Goal: Transaction & Acquisition: Obtain resource

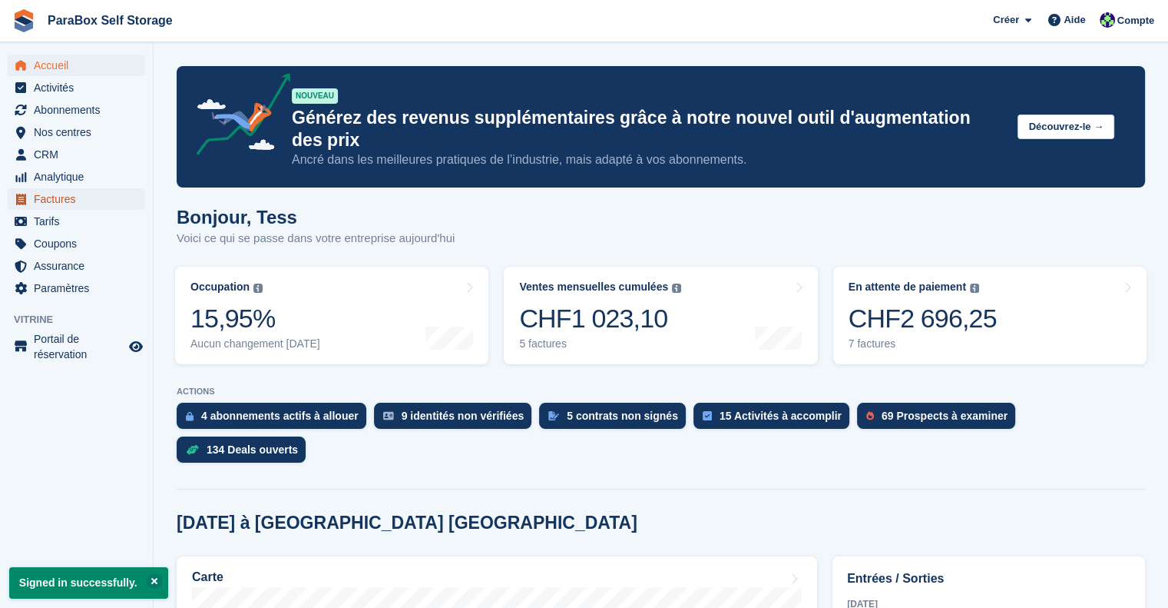
click at [65, 196] on span "Factures" at bounding box center [80, 199] width 92 height 22
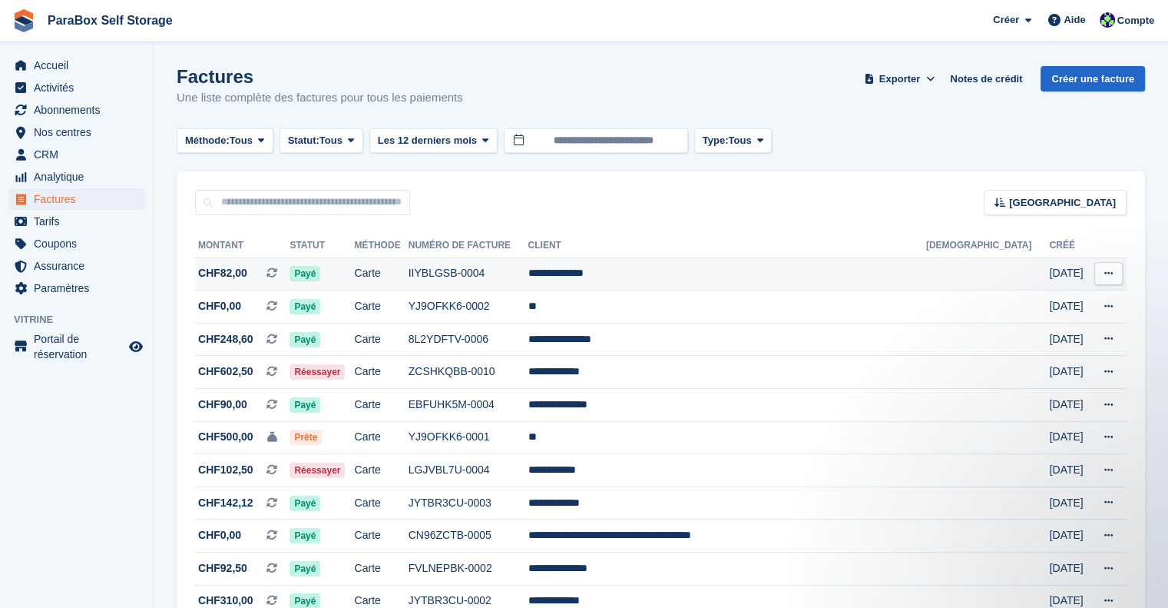
click at [528, 283] on td "IIYBLGSB-0004" at bounding box center [469, 273] width 120 height 33
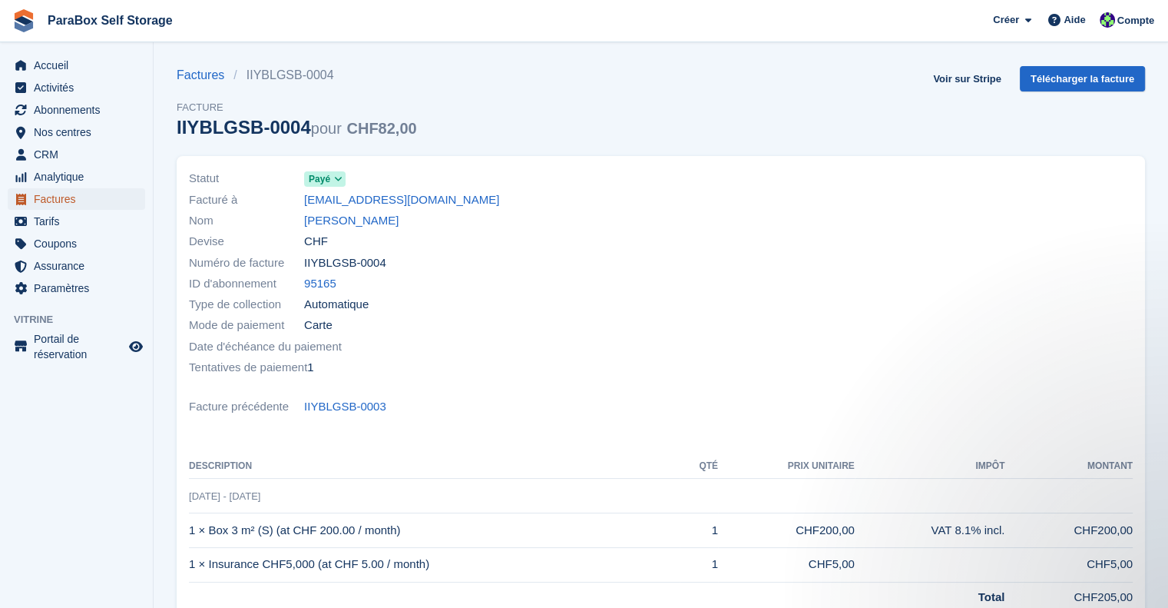
click at [58, 203] on span "Factures" at bounding box center [80, 199] width 92 height 22
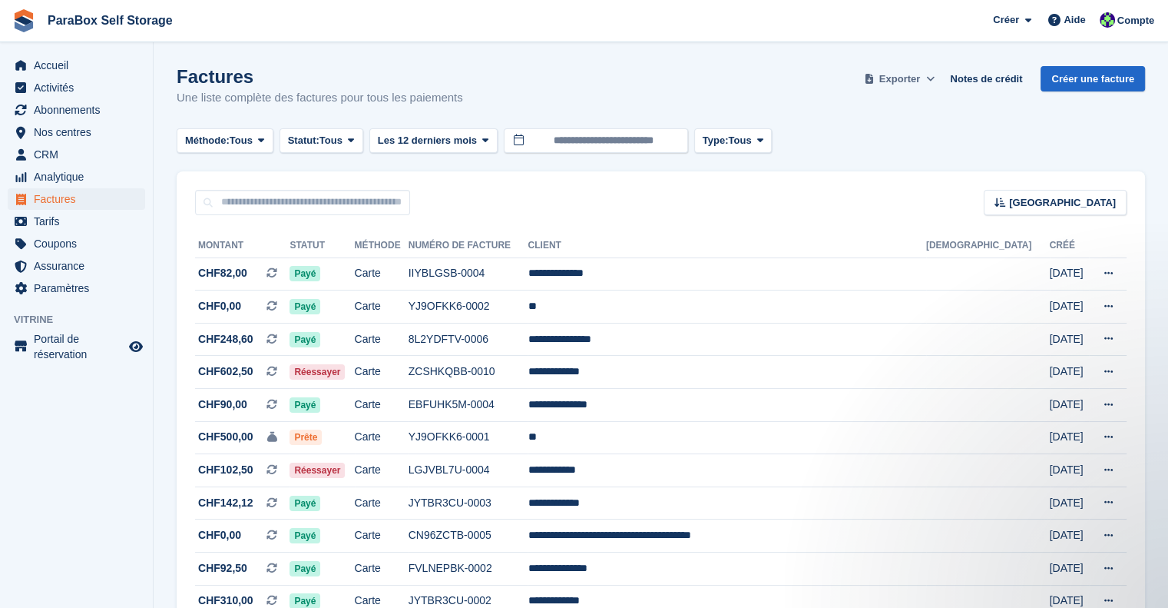
click at [895, 85] on span "Exporter" at bounding box center [899, 78] width 41 height 15
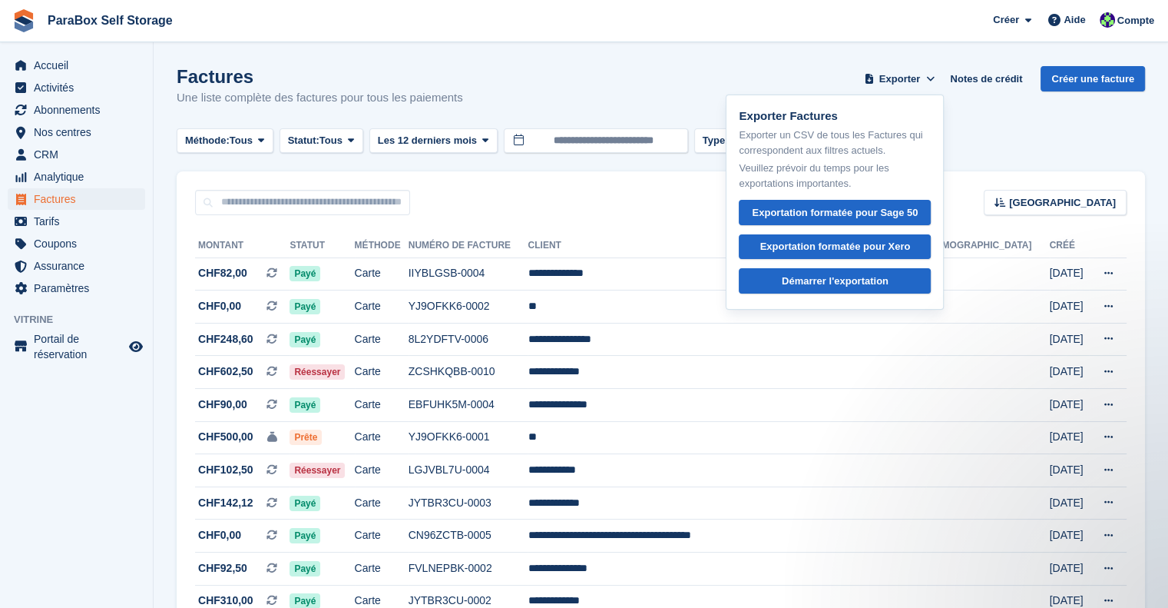
click at [535, 199] on div "Trier Sort by Date de création Créé (le plus ancien en premier) Créé (le plus r…" at bounding box center [661, 193] width 969 height 44
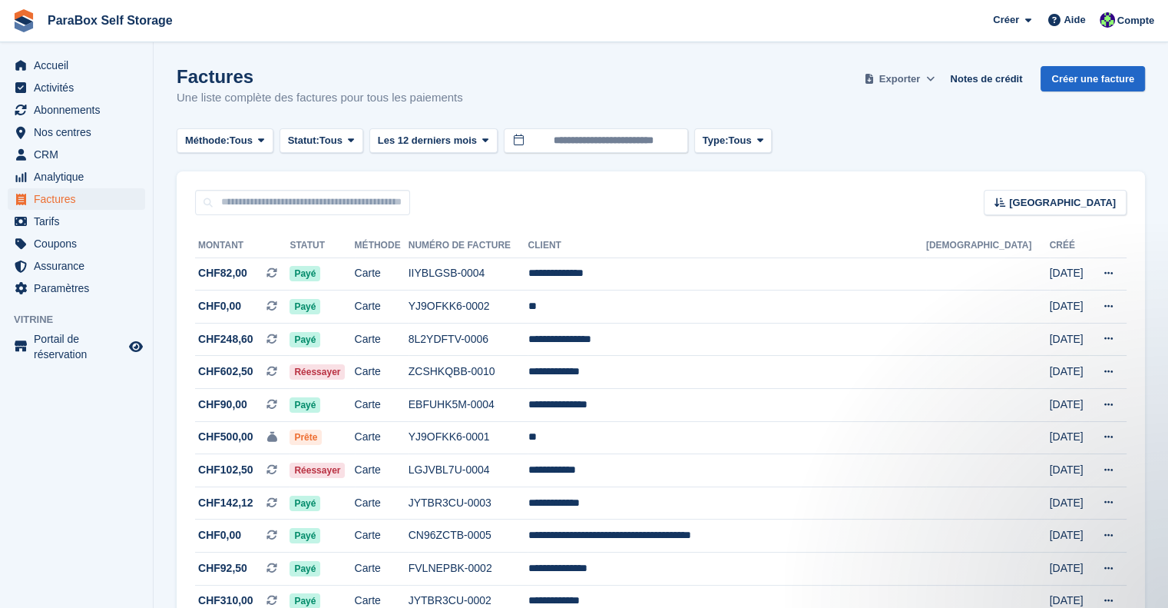
click at [903, 78] on span "Exporter" at bounding box center [899, 78] width 41 height 15
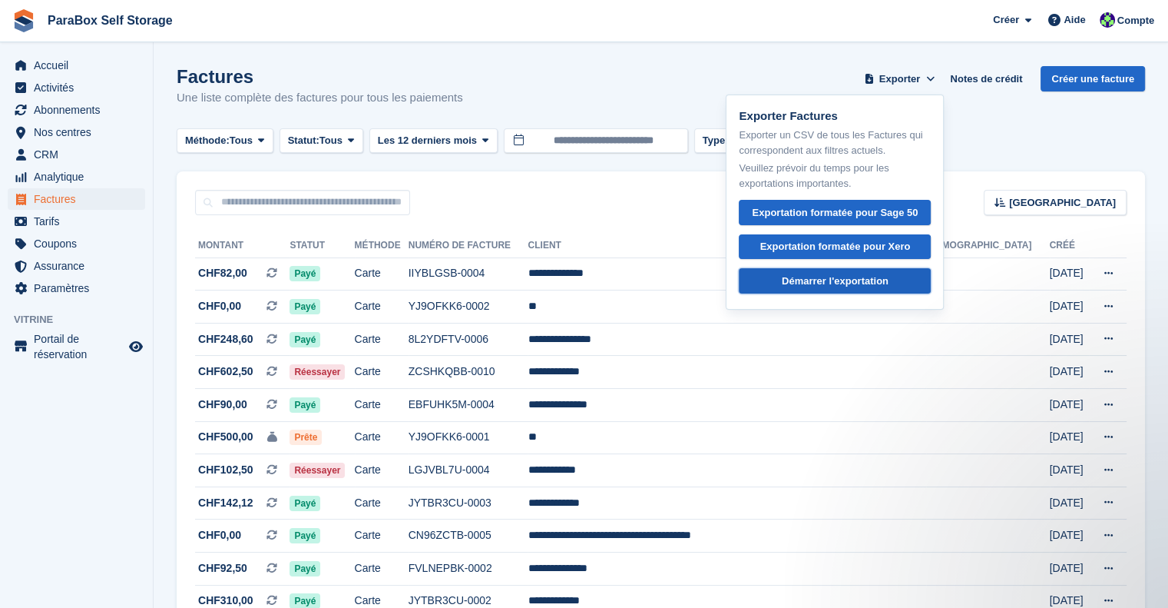
click at [815, 273] on div "Démarrer l'exportation" at bounding box center [835, 280] width 107 height 15
click at [797, 66] on div "Factures Une liste complète des factures pour tous les paiements Exporter Expor…" at bounding box center [661, 95] width 969 height 59
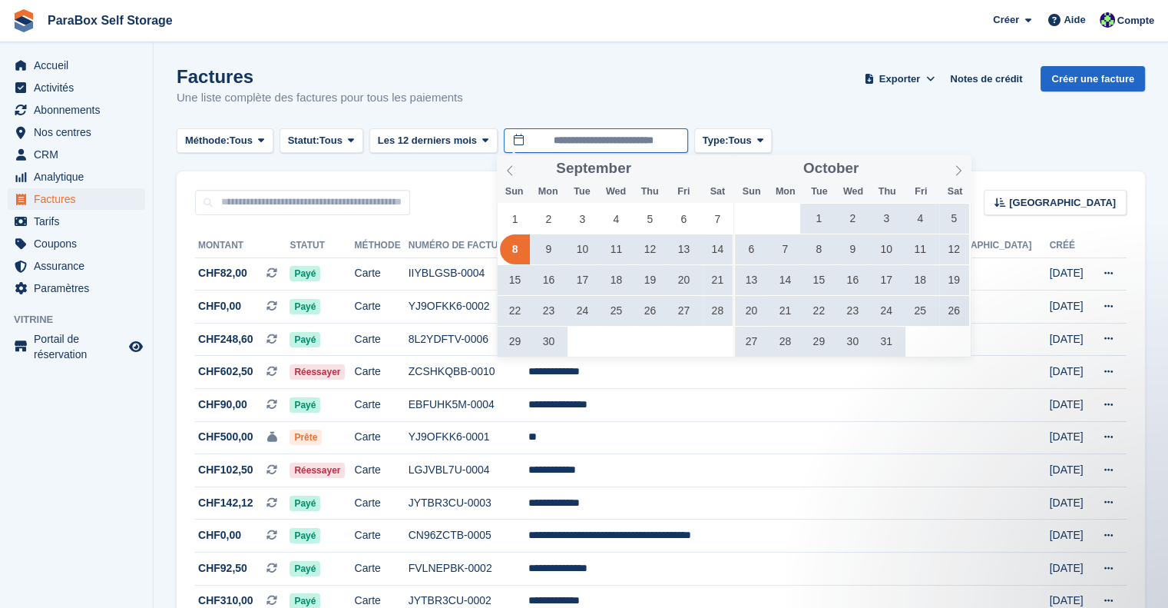
click at [537, 142] on input "**********" at bounding box center [596, 140] width 184 height 25
click at [967, 171] on span at bounding box center [959, 168] width 26 height 26
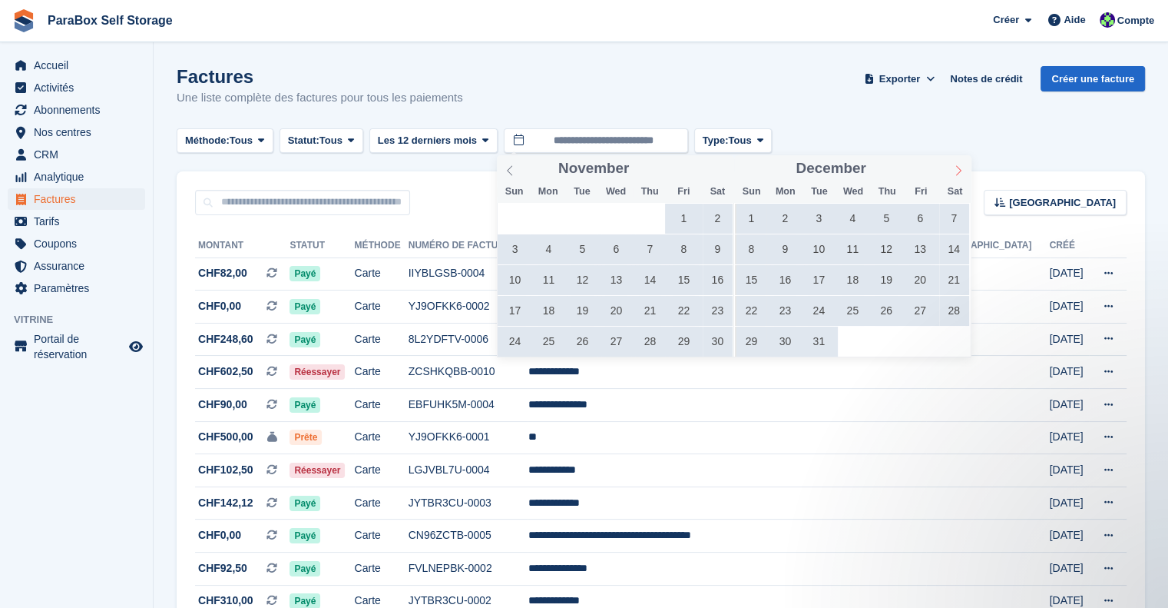
click at [967, 171] on span at bounding box center [959, 168] width 26 height 26
type input "****"
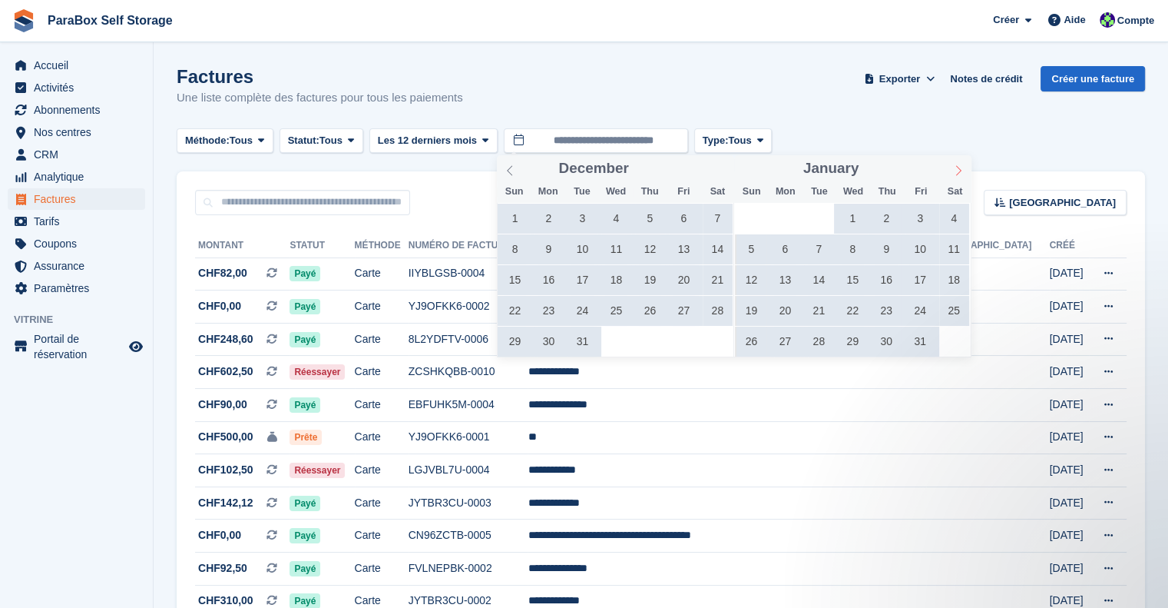
click at [967, 171] on span at bounding box center [959, 168] width 26 height 26
type input "****"
click at [967, 171] on span at bounding box center [959, 168] width 26 height 26
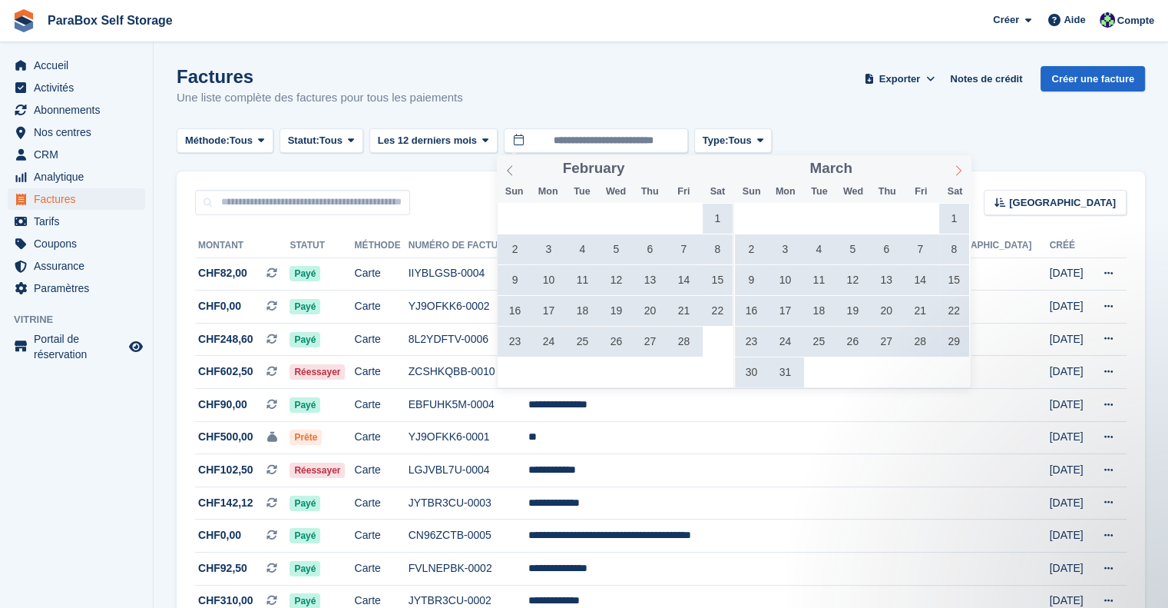
click at [967, 171] on span at bounding box center [959, 168] width 26 height 26
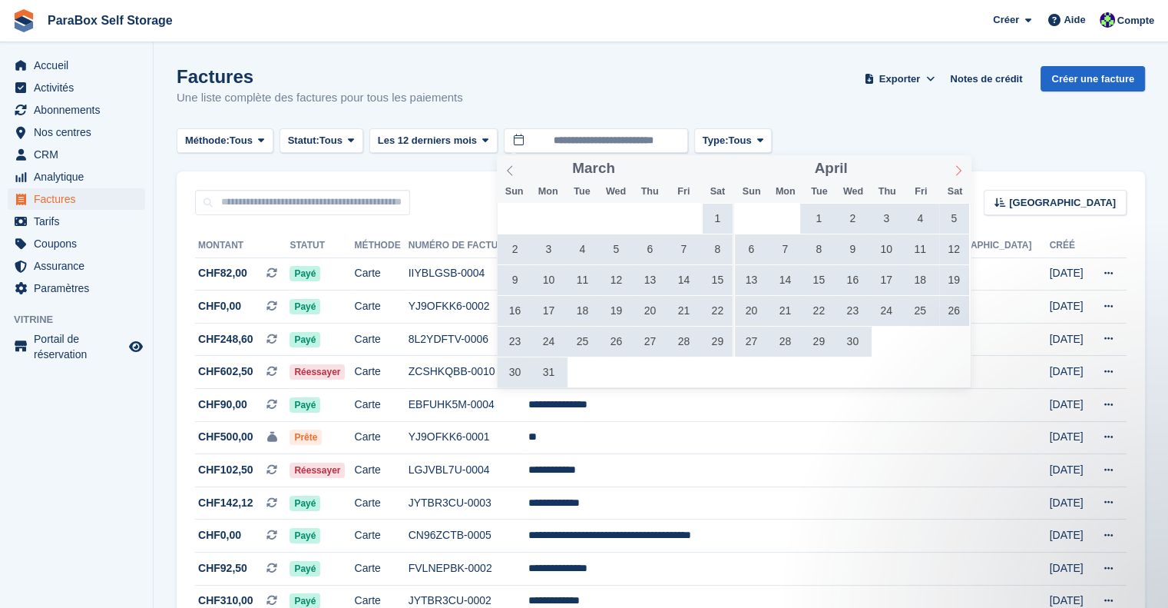
click at [967, 171] on span at bounding box center [959, 168] width 26 height 26
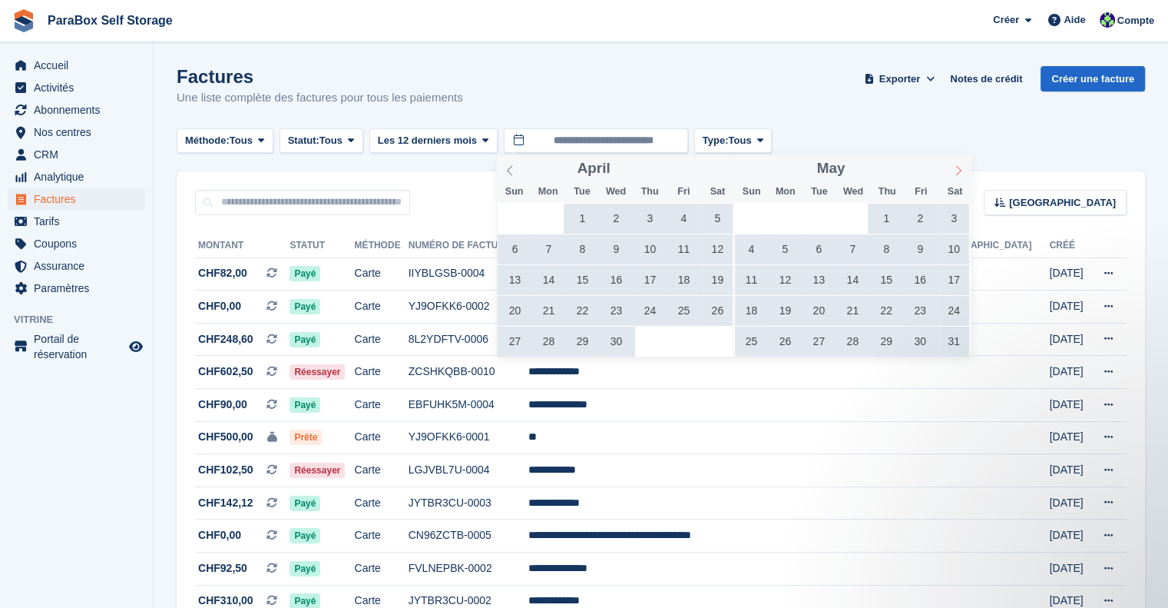
click at [967, 171] on span at bounding box center [959, 168] width 26 height 26
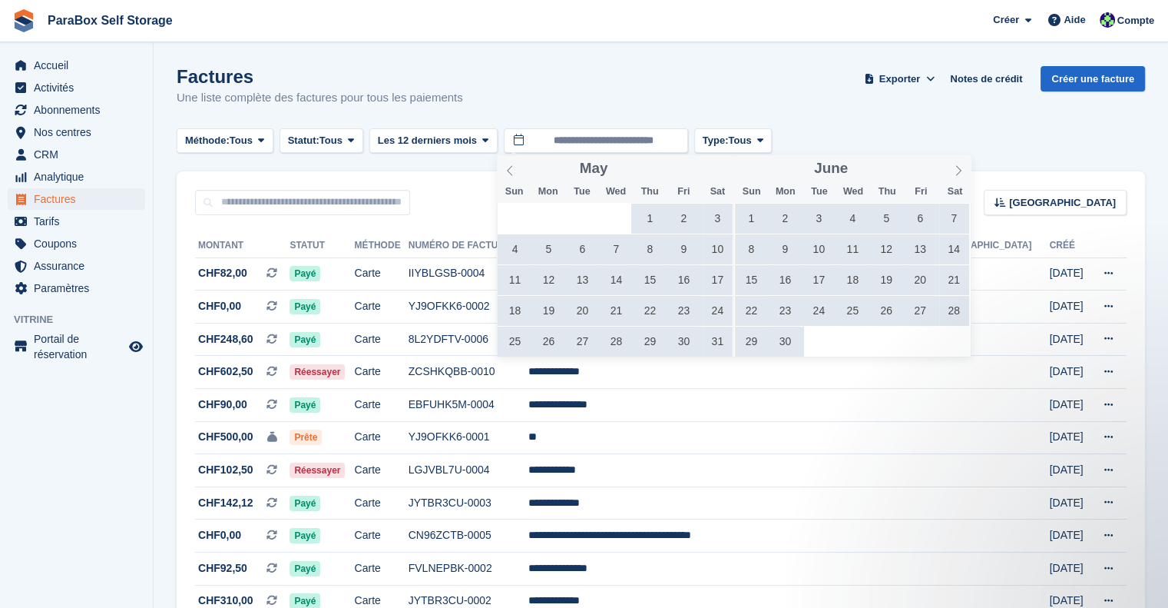
click at [750, 208] on span "1" at bounding box center [752, 219] width 30 height 30
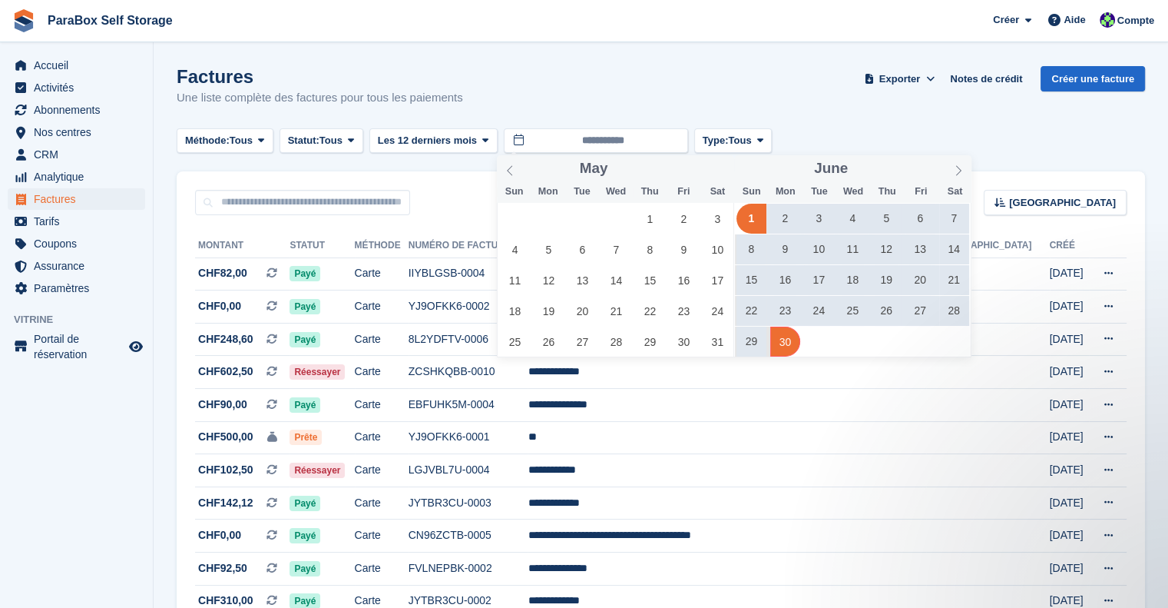
click at [790, 342] on span "30" at bounding box center [785, 341] width 30 height 30
type input "**********"
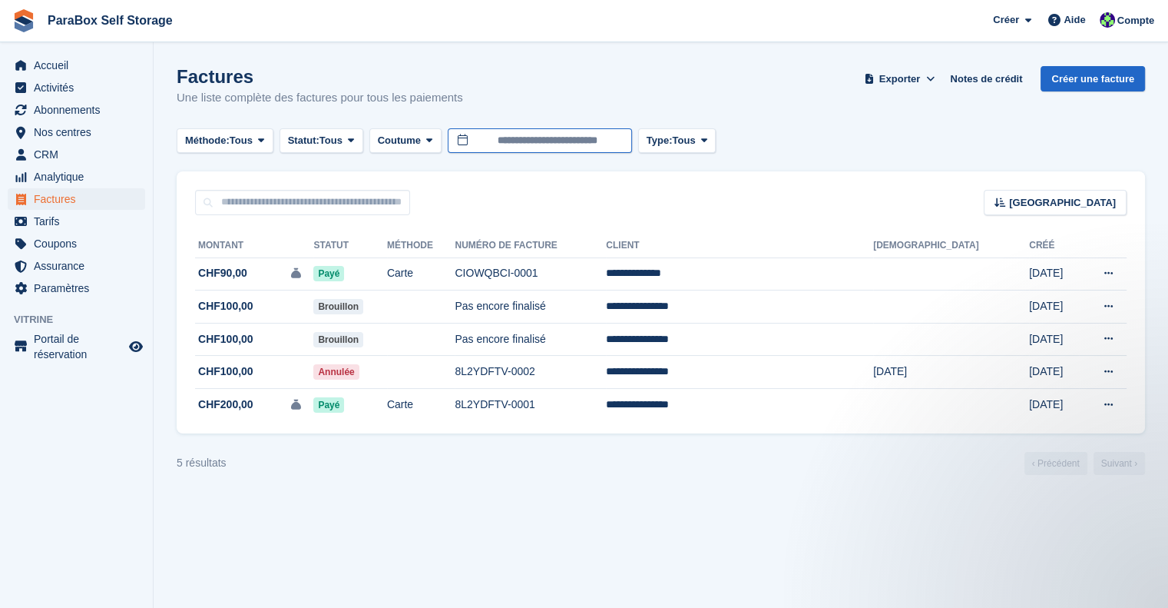
click at [605, 143] on input "**********" at bounding box center [540, 140] width 184 height 25
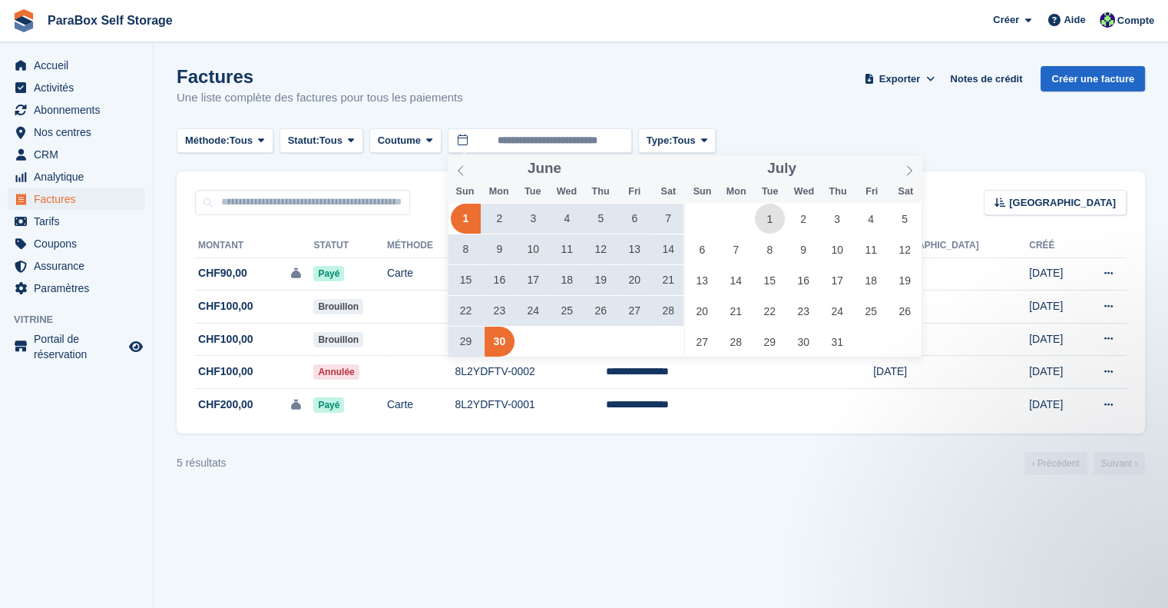
click at [769, 223] on span "1" at bounding box center [770, 219] width 30 height 30
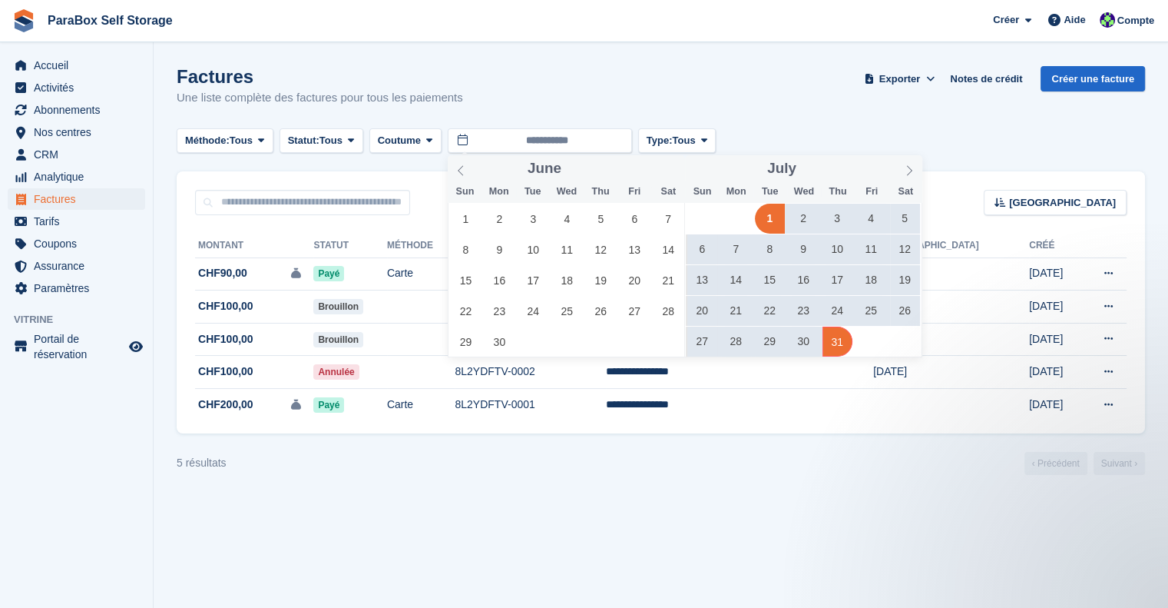
click at [841, 340] on span "31" at bounding box center [838, 341] width 30 height 30
type input "**********"
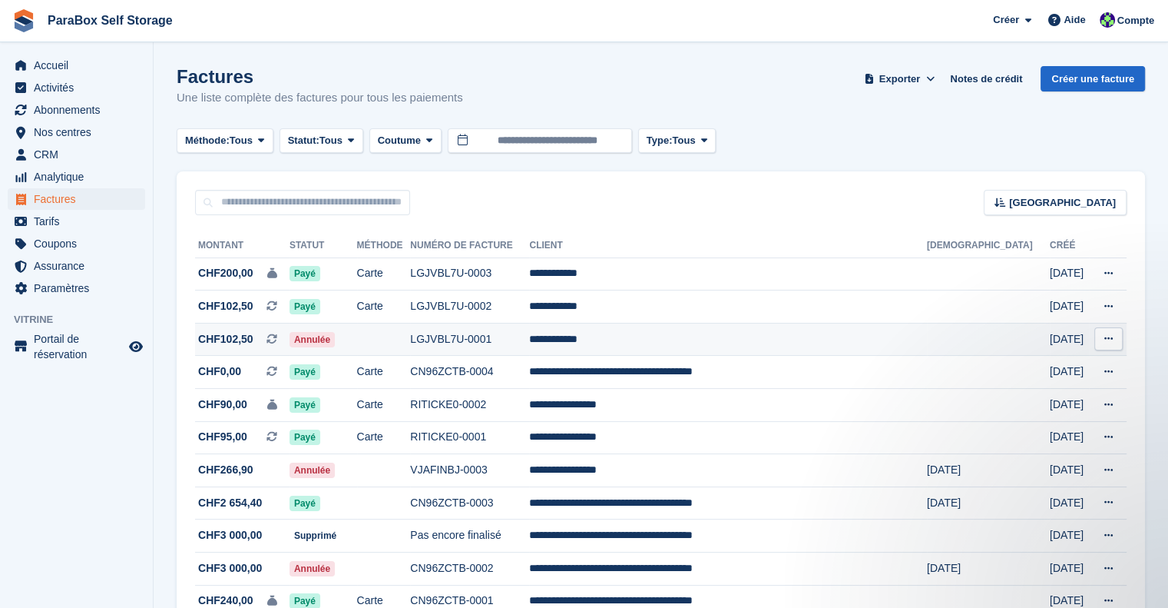
scroll to position [79, 0]
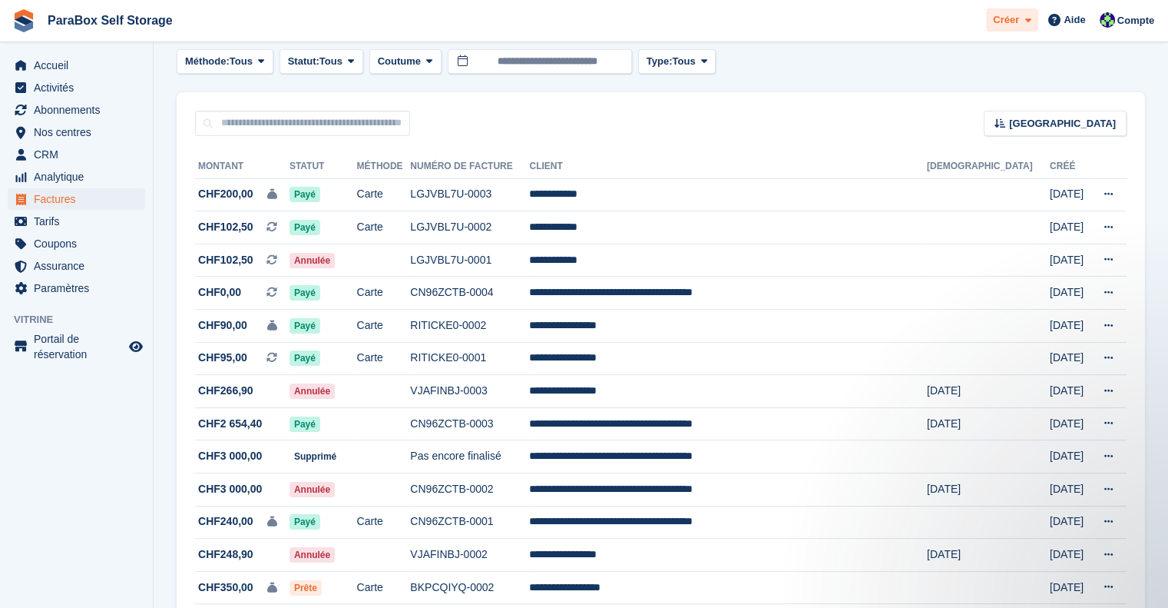
click at [1014, 28] on div "Créer" at bounding box center [1012, 20] width 52 height 24
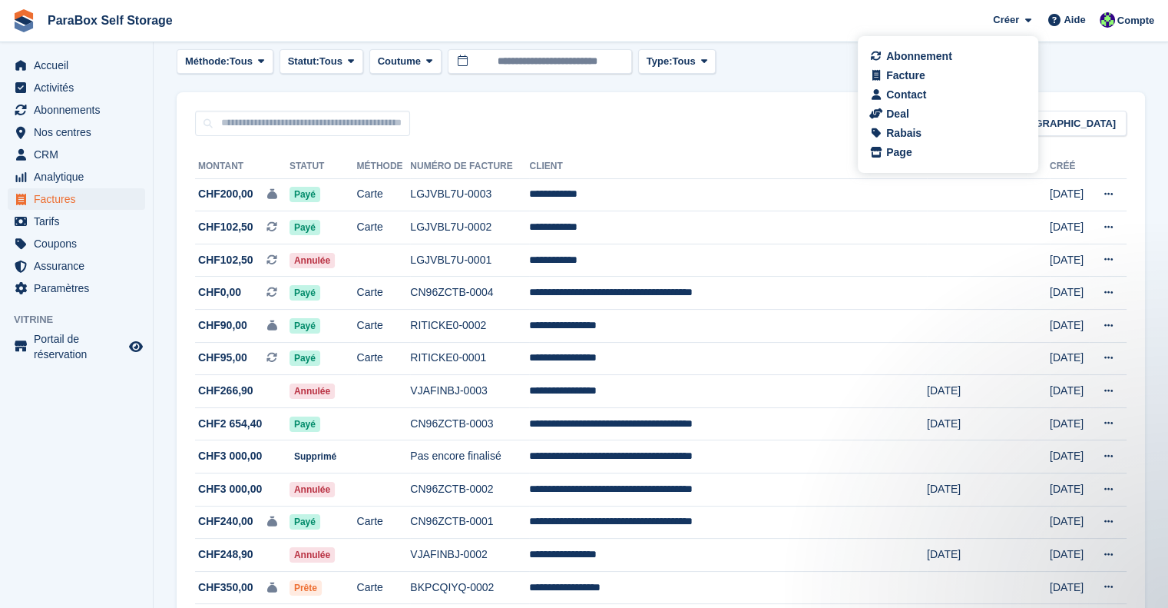
click at [820, 119] on div "Trier Sort by Date de création Créé (le plus ancien en premier) Créé (le plus r…" at bounding box center [661, 114] width 969 height 44
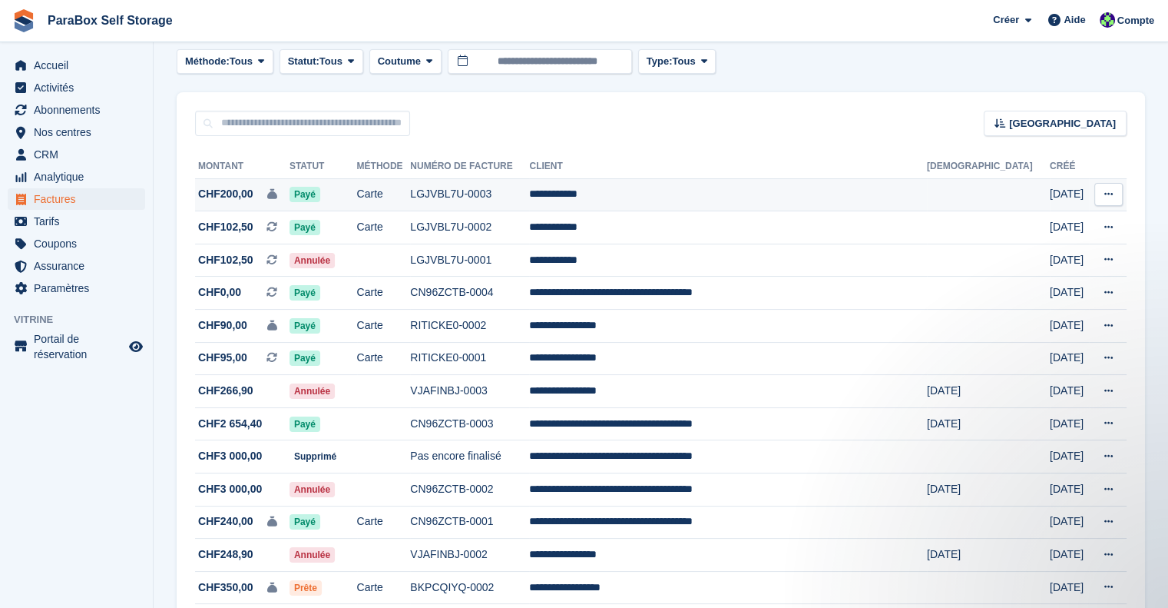
scroll to position [0, 0]
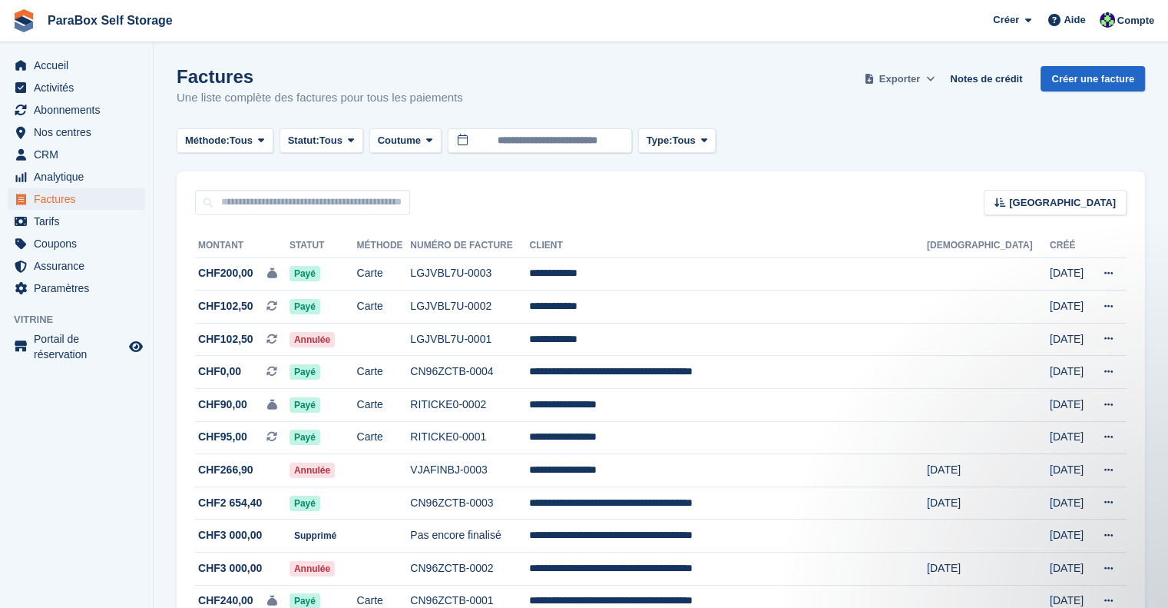
click at [920, 76] on span "Exporter" at bounding box center [899, 78] width 41 height 15
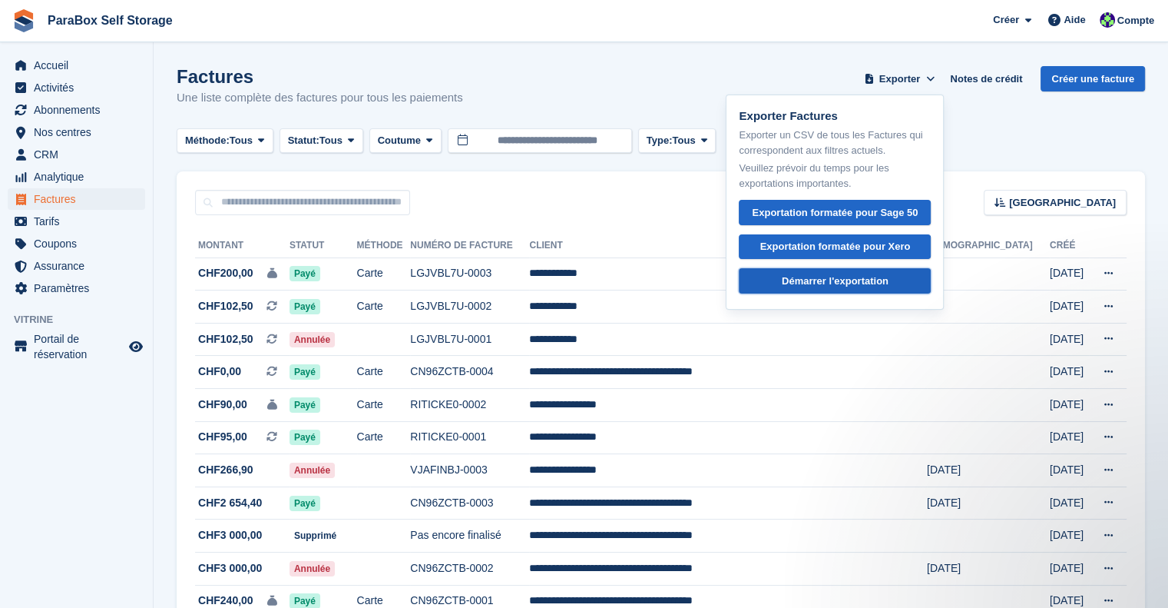
click at [839, 275] on div "Démarrer l'exportation" at bounding box center [835, 280] width 107 height 15
click at [522, 71] on div "Factures Une liste complète des factures pour tous les paiements Exporter Expor…" at bounding box center [661, 95] width 969 height 59
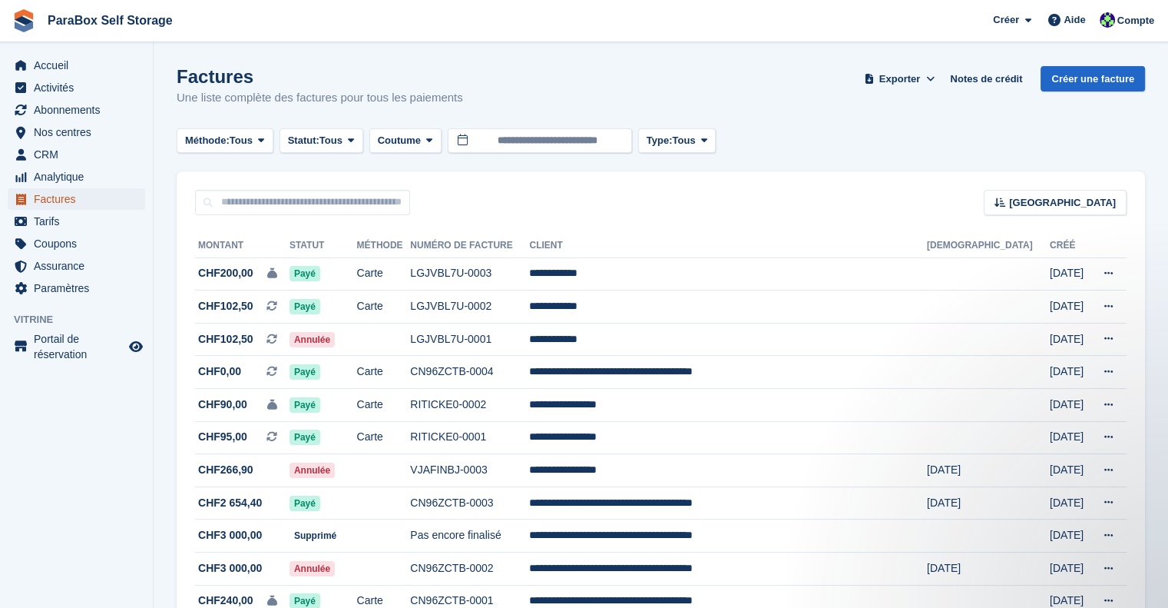
click at [58, 202] on span "Factures" at bounding box center [80, 199] width 92 height 22
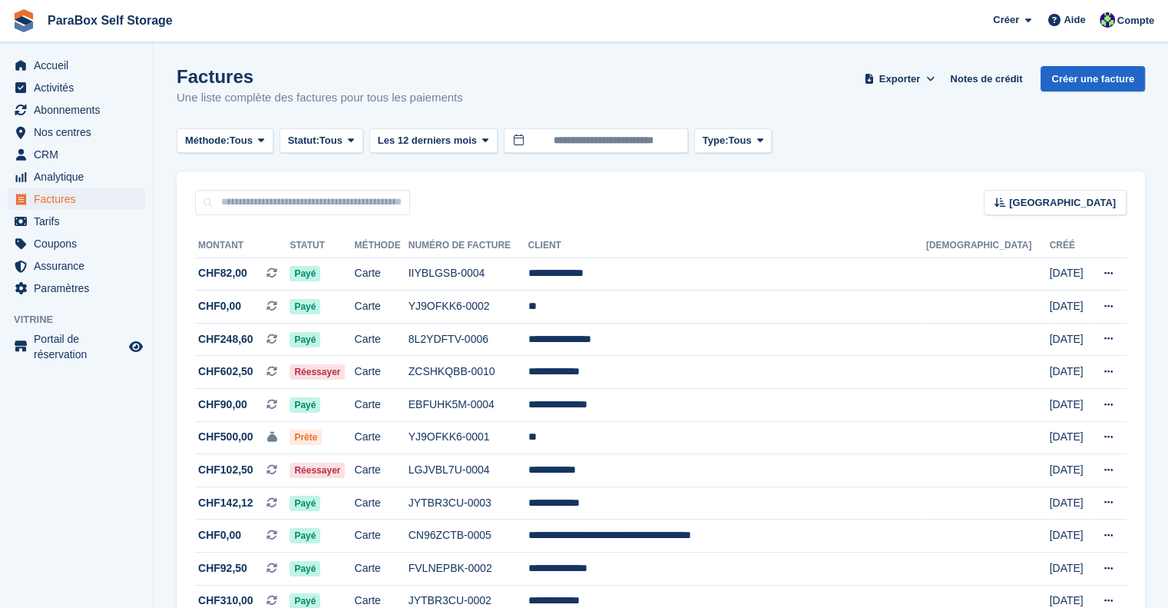
click at [330, 194] on input "text" at bounding box center [302, 202] width 215 height 25
click at [853, 175] on div "Trier Sort by Date de création Créé (le plus ancien en premier) Créé (le plus r…" at bounding box center [661, 193] width 969 height 44
click at [359, 204] on input "text" at bounding box center [302, 202] width 215 height 25
type input "******"
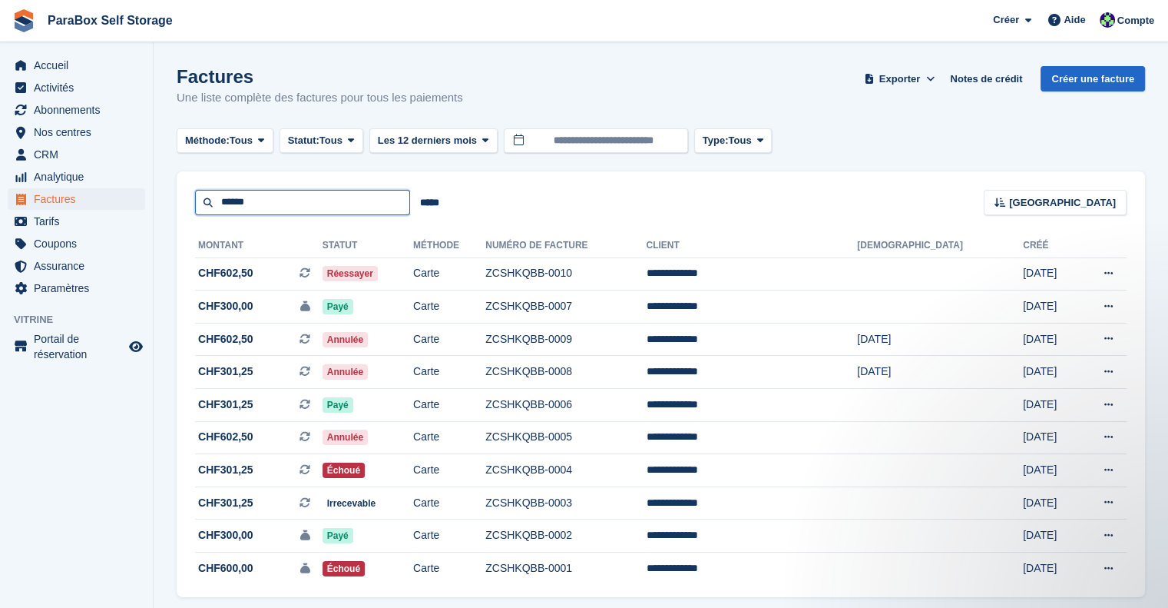
click at [243, 212] on input "******" at bounding box center [302, 202] width 215 height 25
click at [381, 195] on input "******" at bounding box center [302, 202] width 215 height 25
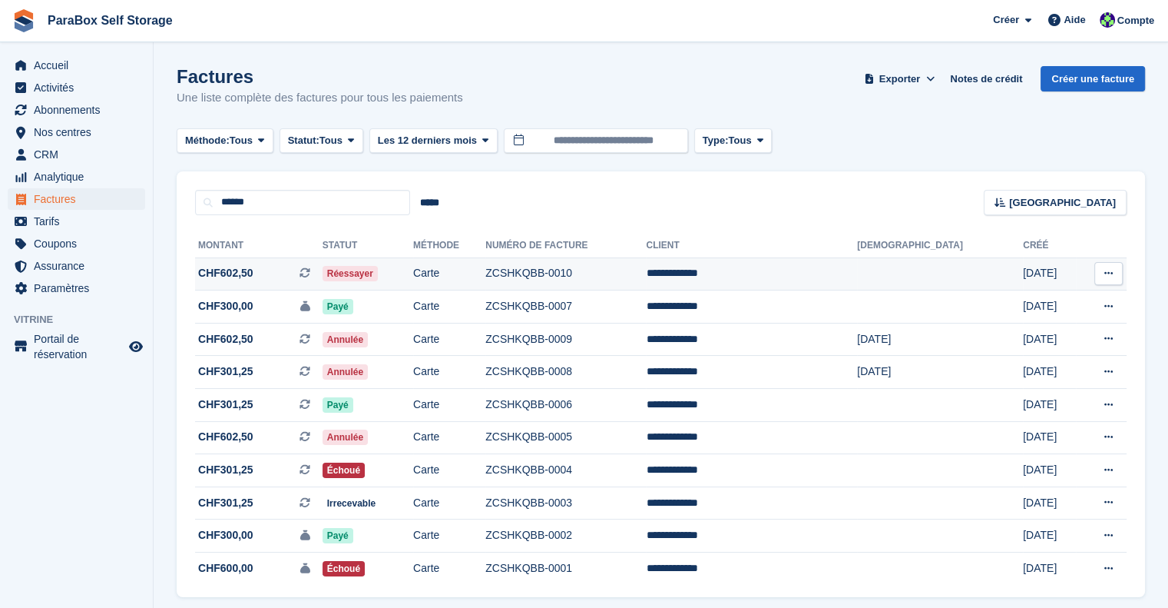
click at [1106, 270] on icon at bounding box center [1109, 273] width 8 height 10
click at [1070, 299] on p "Télécharger le PDF" at bounding box center [1049, 303] width 134 height 20
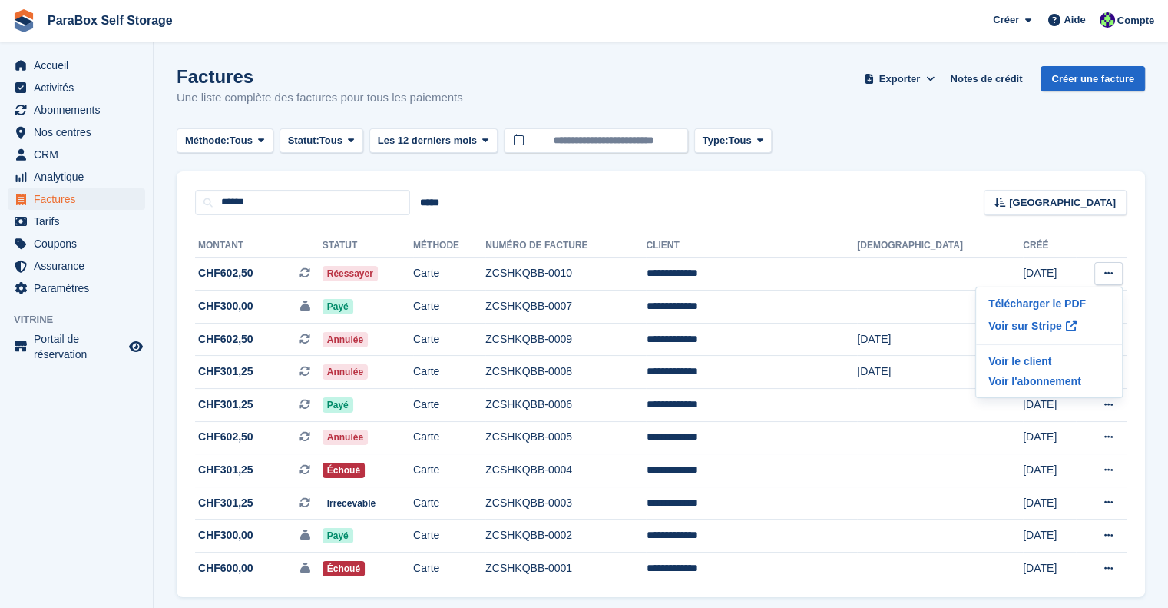
drag, startPoint x: 1155, startPoint y: 268, endPoint x: 1128, endPoint y: 323, distance: 61.8
click at [1155, 268] on section "Factures Une liste complète des factures pour tous les paiements Exporter Expor…" at bounding box center [661, 330] width 1015 height 661
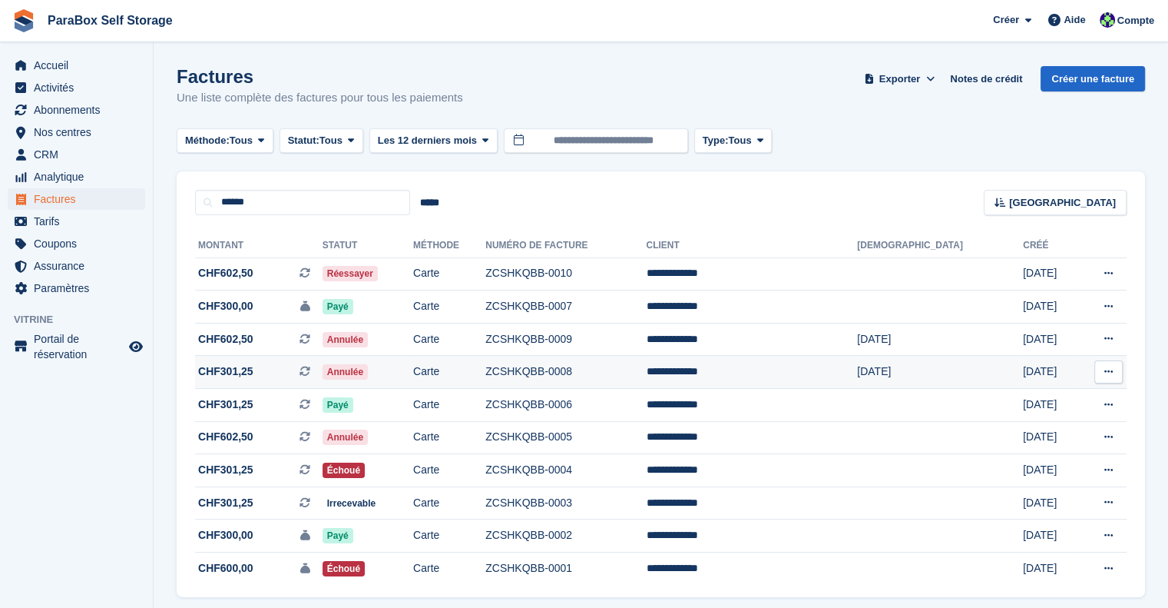
click at [1105, 369] on icon at bounding box center [1109, 371] width 8 height 10
click at [1052, 402] on p "Télécharger le PDF" at bounding box center [1049, 402] width 134 height 20
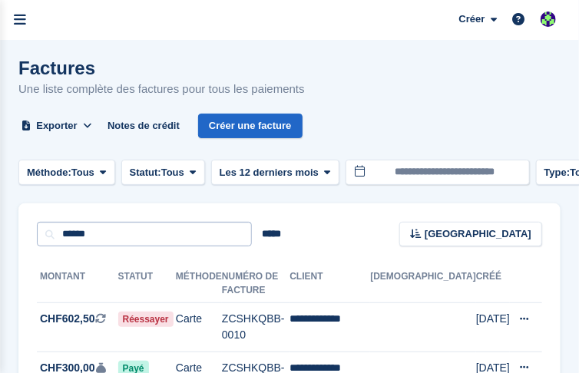
drag, startPoint x: 174, startPoint y: 204, endPoint x: 227, endPoint y: 196, distance: 54.4
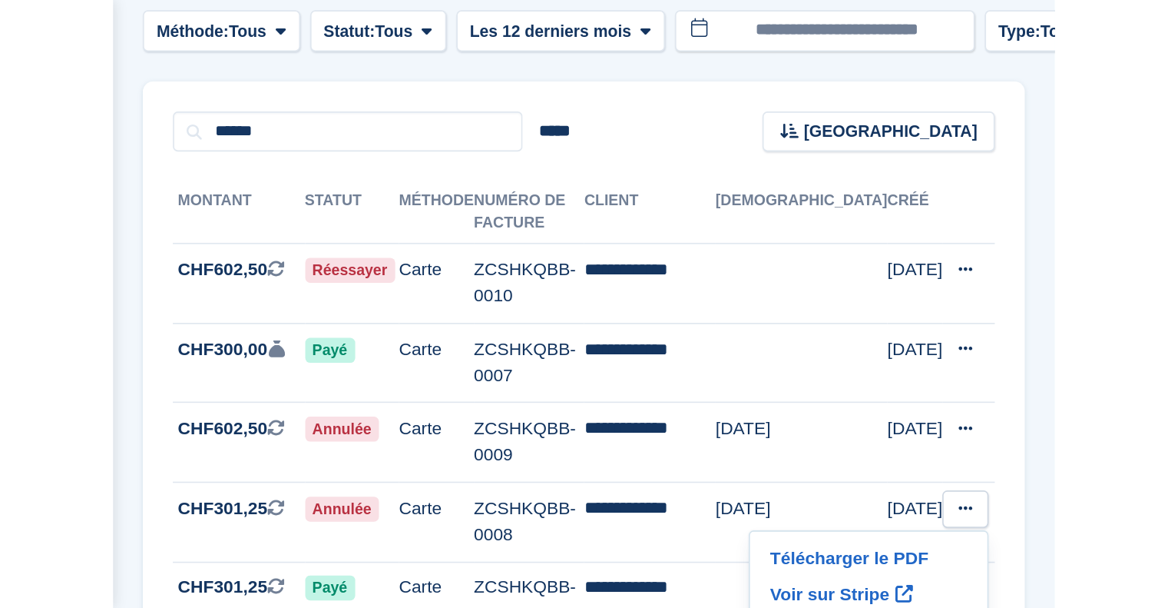
scroll to position [55, 0]
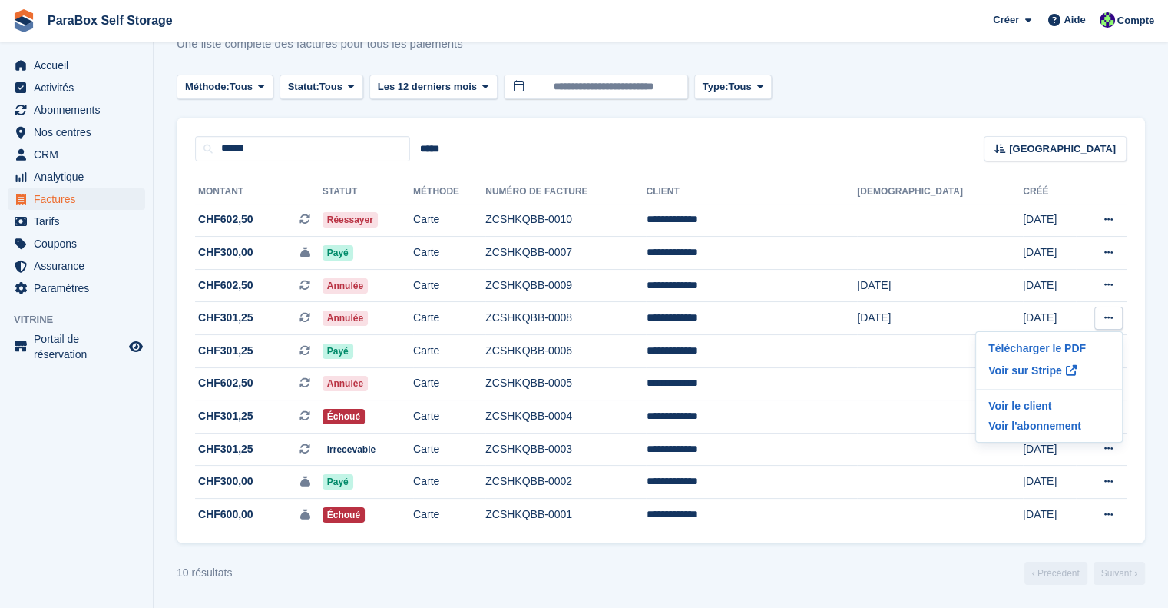
drag, startPoint x: 1139, startPoint y: 401, endPoint x: 1134, endPoint y: 385, distance: 17.0
click at [1139, 401] on div "**********" at bounding box center [661, 352] width 969 height 382
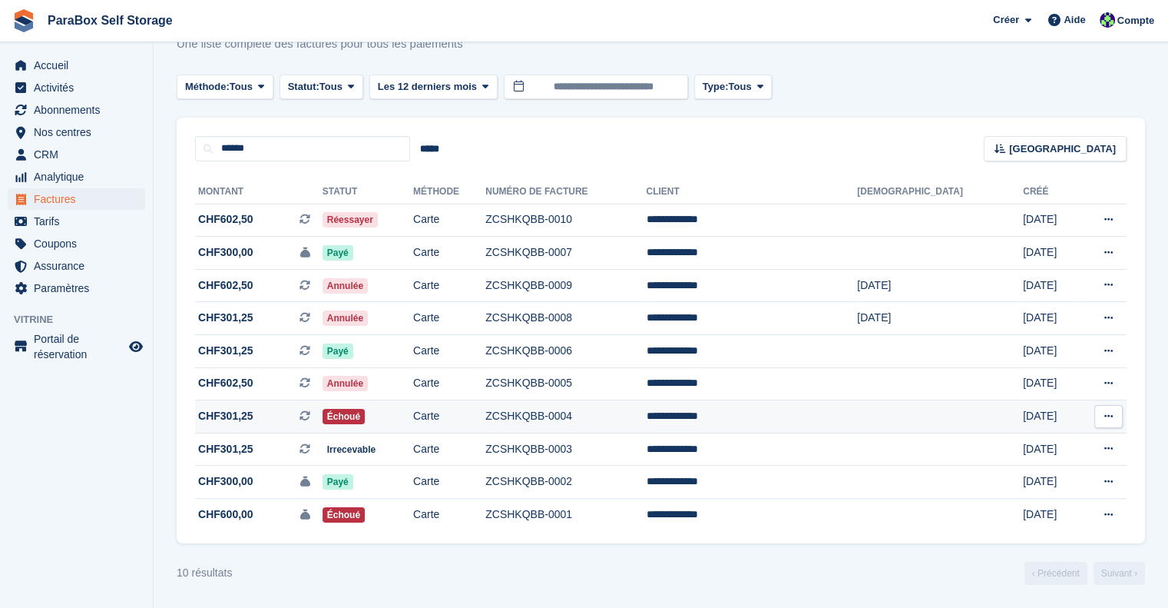
click at [1111, 417] on icon at bounding box center [1109, 416] width 8 height 10
click at [1052, 442] on p "Télécharger le PDF" at bounding box center [1049, 446] width 134 height 20
drag, startPoint x: 1141, startPoint y: 426, endPoint x: 1086, endPoint y: 432, distance: 55.6
click at [1141, 426] on div "**********" at bounding box center [661, 352] width 969 height 382
click at [1105, 423] on button at bounding box center [1109, 416] width 28 height 23
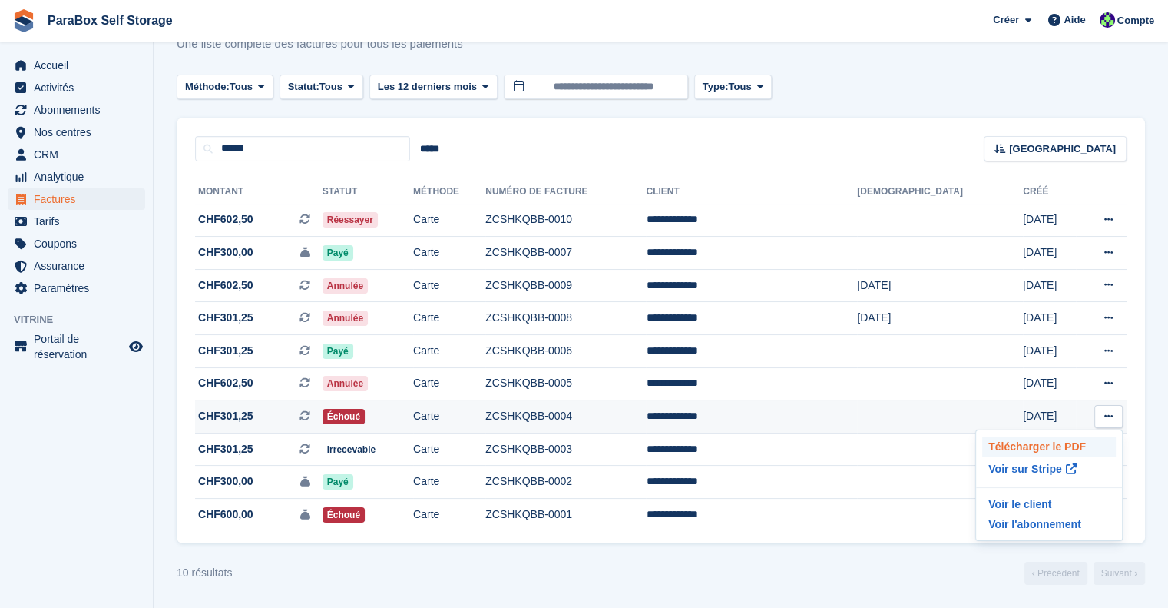
click at [1032, 444] on p "Télécharger le PDF" at bounding box center [1049, 446] width 134 height 20
click at [1145, 466] on section "Factures Une liste complète des factures pour tous les paiements Exporter Expor…" at bounding box center [661, 276] width 1015 height 661
click at [413, 424] on td "Échoué" at bounding box center [368, 416] width 91 height 33
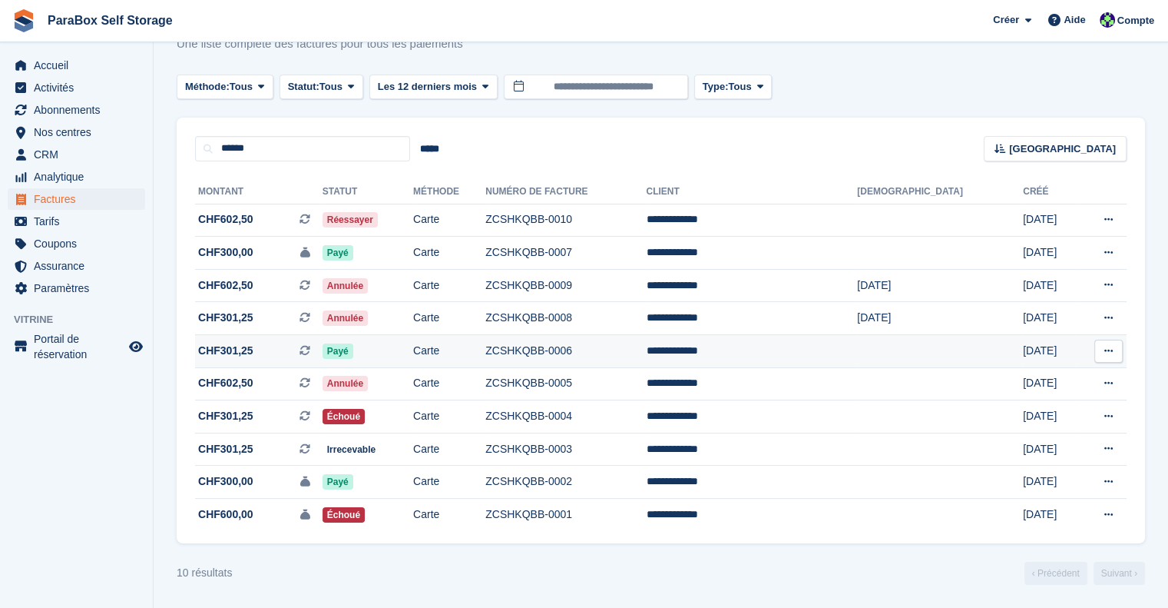
click at [267, 349] on span "CHF301,25 Il s'agit d'une facture d'abonnement récurrente." at bounding box center [259, 351] width 128 height 16
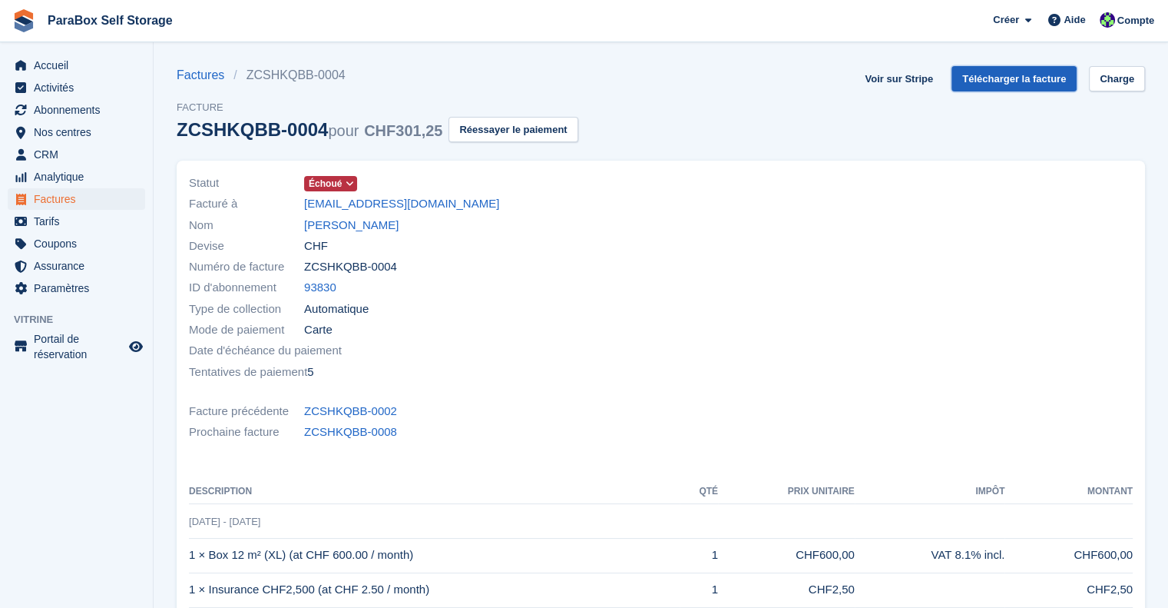
click at [1000, 79] on link "Télécharger la facture" at bounding box center [1014, 78] width 125 height 25
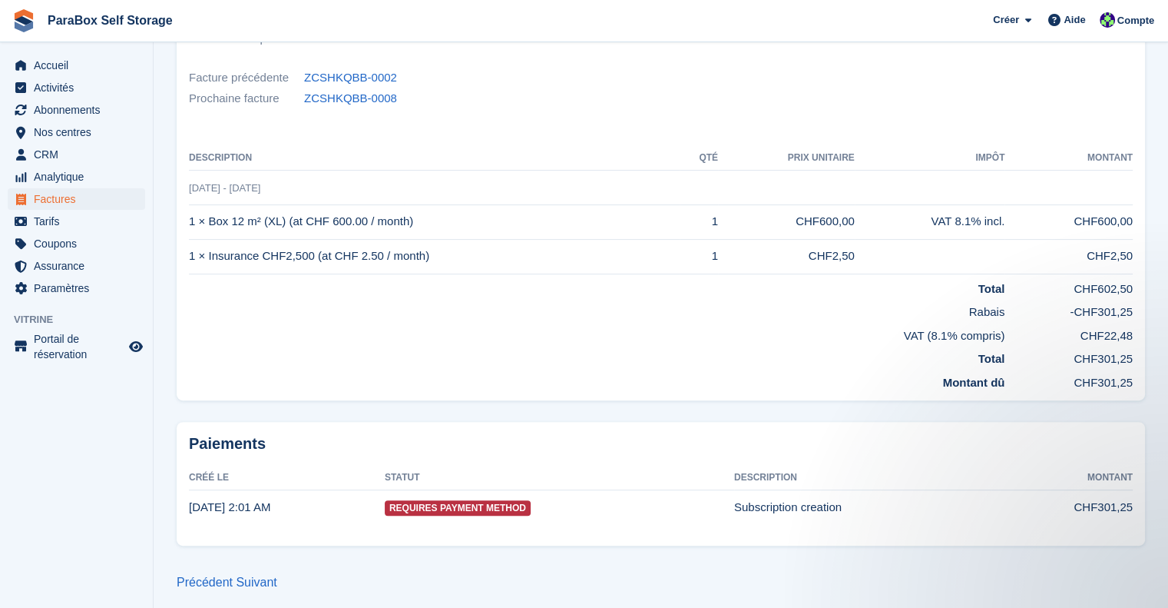
scroll to position [339, 0]
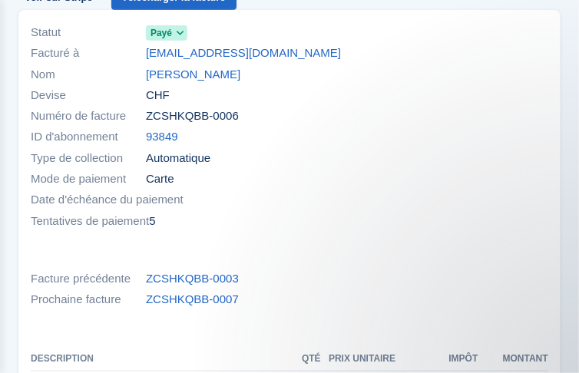
click at [146, 84] on span "Nom" at bounding box center [88, 75] width 115 height 18
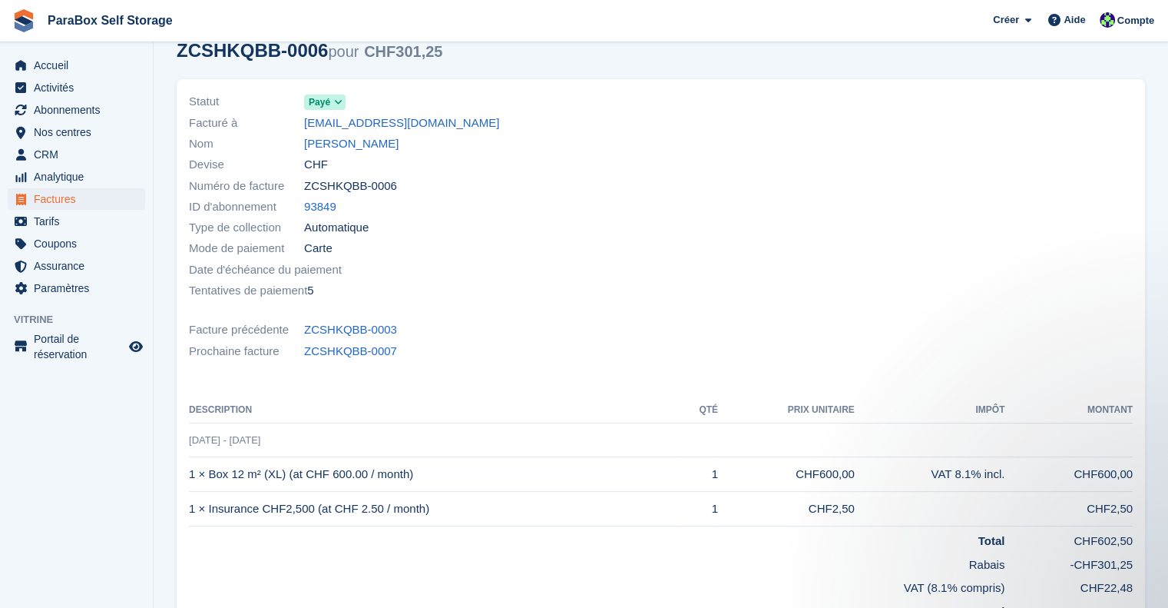
scroll to position [154, 0]
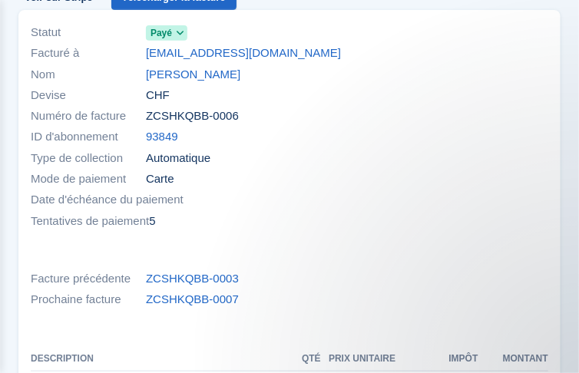
click at [146, 125] on span "Numéro de facture" at bounding box center [88, 117] width 115 height 18
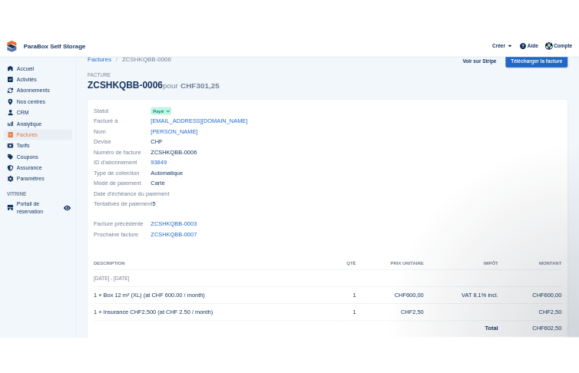
scroll to position [0, 0]
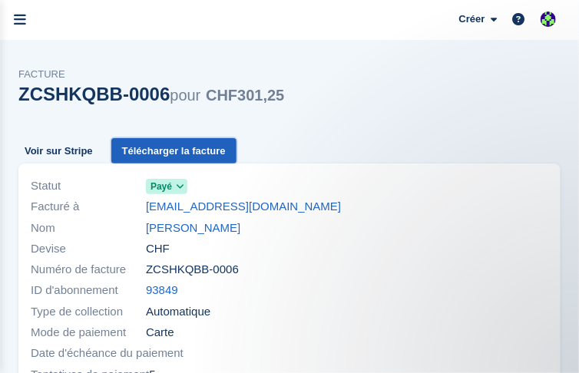
click at [237, 138] on link "Télécharger la facture" at bounding box center [173, 150] width 125 height 25
